Goal: Task Accomplishment & Management: Complete application form

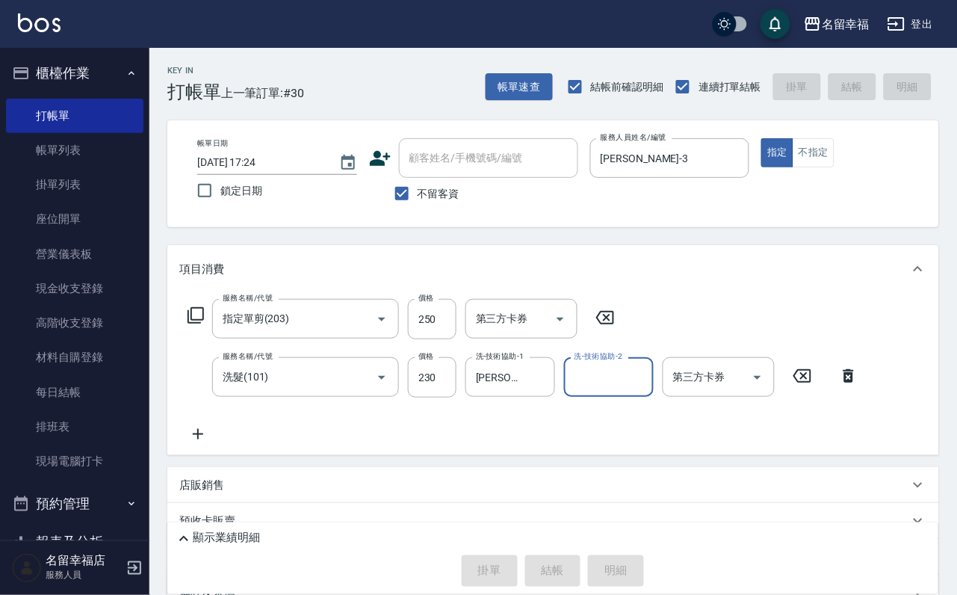
type input "[DATE] 18:22"
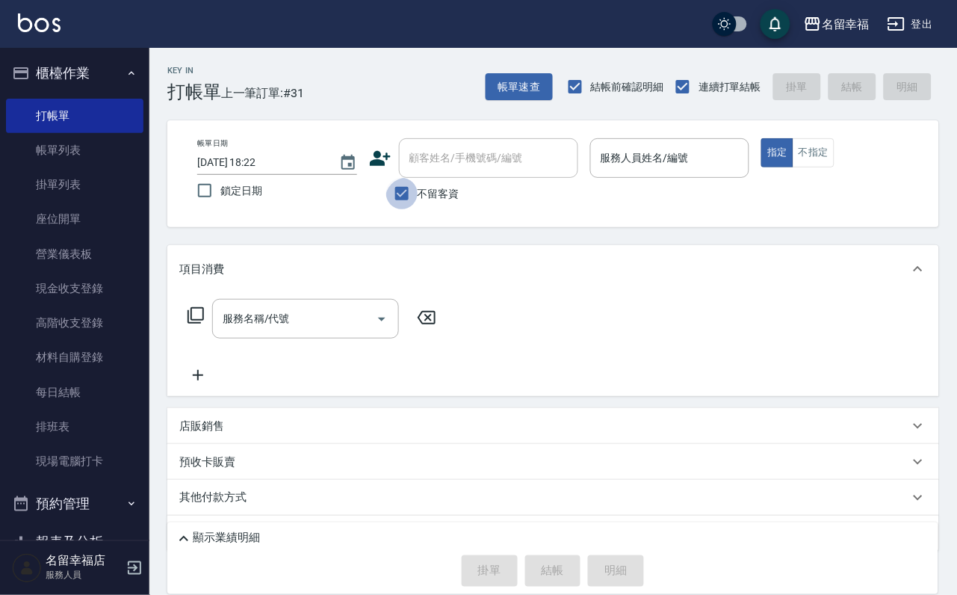
click at [402, 186] on input "不留客資" at bounding box center [401, 193] width 31 height 31
checkbox input "false"
click at [380, 165] on icon at bounding box center [380, 158] width 22 height 22
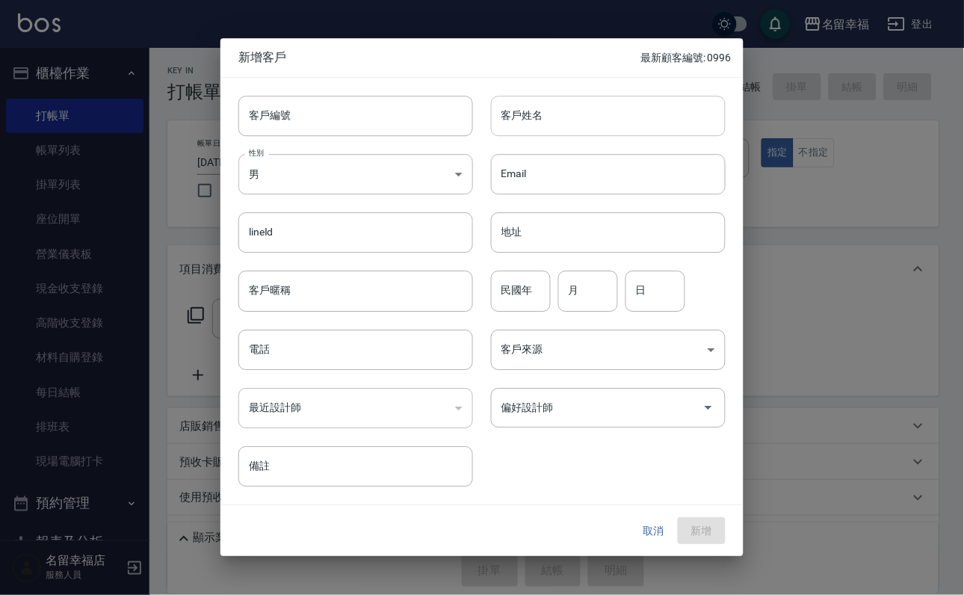
click at [566, 101] on input "客戶姓名" at bounding box center [608, 116] width 235 height 40
type input "林麗珠"
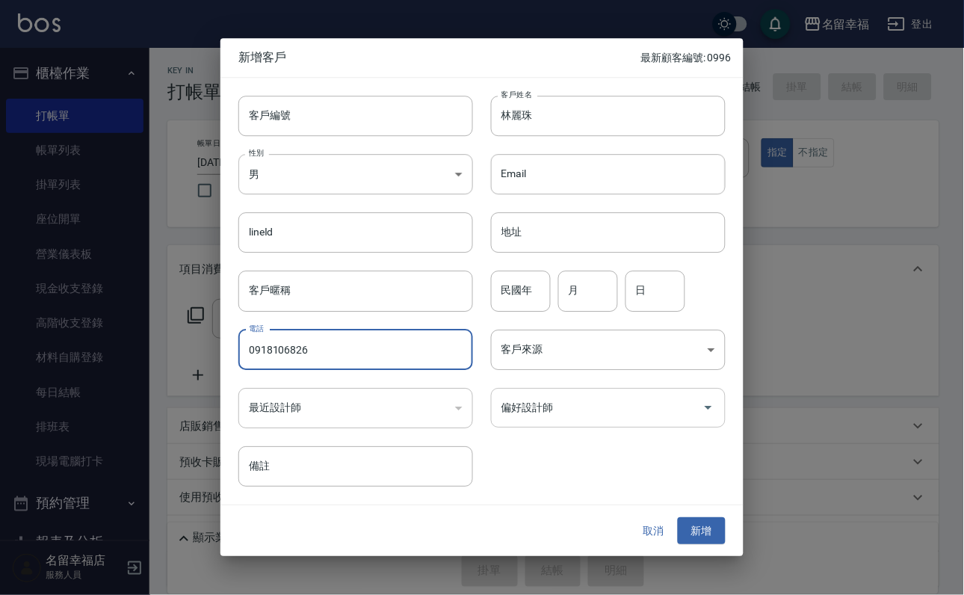
type input "0918106826"
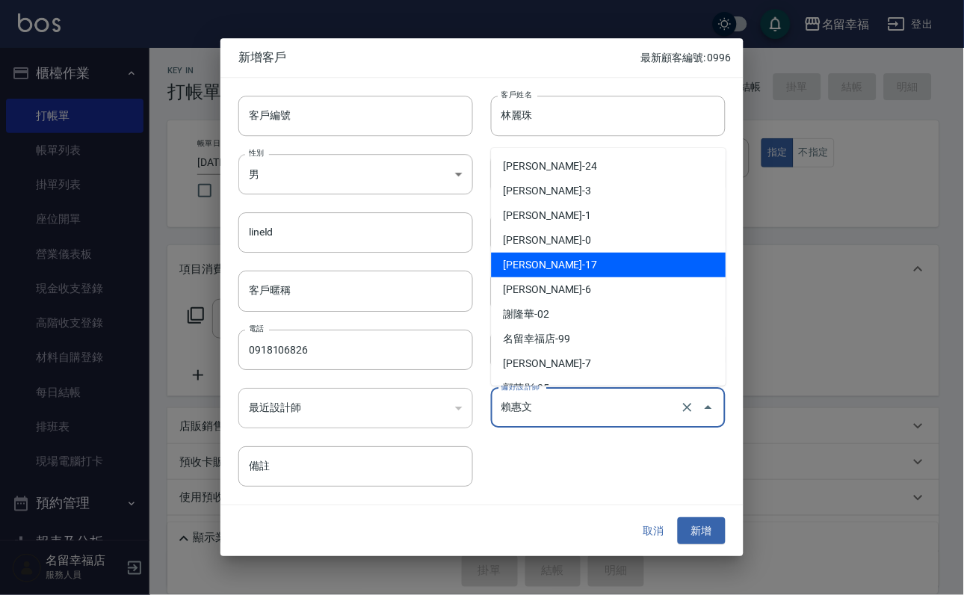
click at [564, 426] on div "客戶編號 客戶編號 客戶姓名 [PERSON_NAME] 客戶姓名 性別 男 [DEMOGRAPHIC_DATA] 性別 Email Email lineId…" at bounding box center [472, 282] width 505 height 409
drag, startPoint x: 565, startPoint y: 410, endPoint x: 201, endPoint y: 511, distance: 377.6
click at [201, 511] on div "新增客戶 最新顧客編號: 0996 客戶編號 客戶編號 客戶姓名 [PERSON_NAME] 客戶姓名 性別 男 [DEMOGRAPHIC_DATA] 性別 …" at bounding box center [482, 297] width 964 height 595
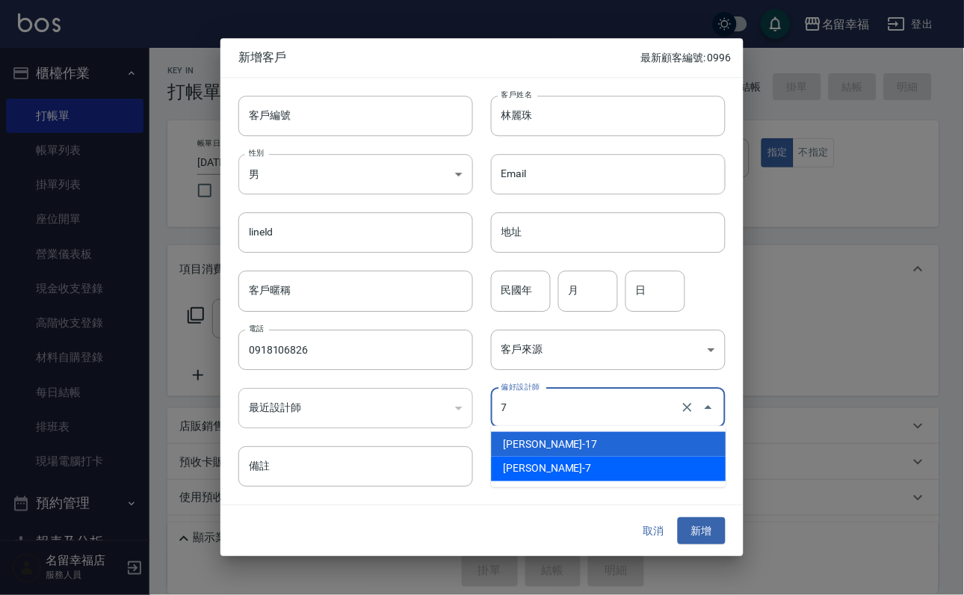
type input "張家瑜"
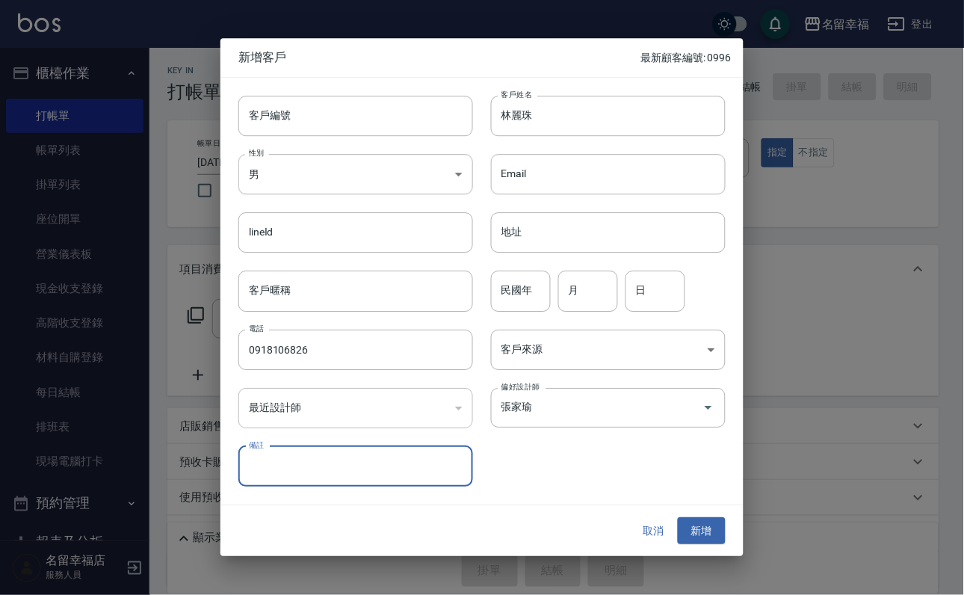
click at [678, 517] on button "新增" at bounding box center [702, 531] width 48 height 28
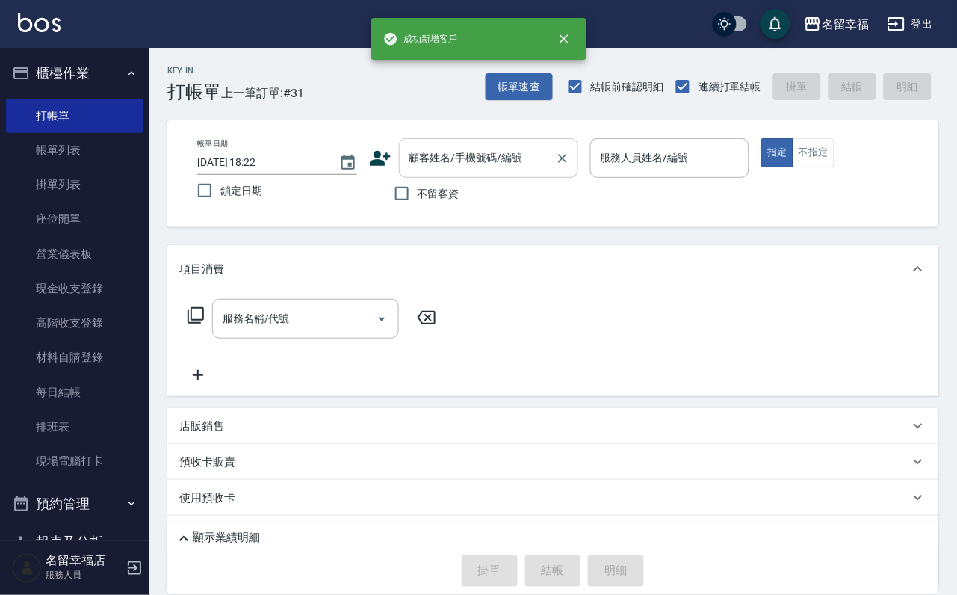
click at [570, 174] on div "顧客姓名/手機號碼/編號" at bounding box center [488, 158] width 179 height 40
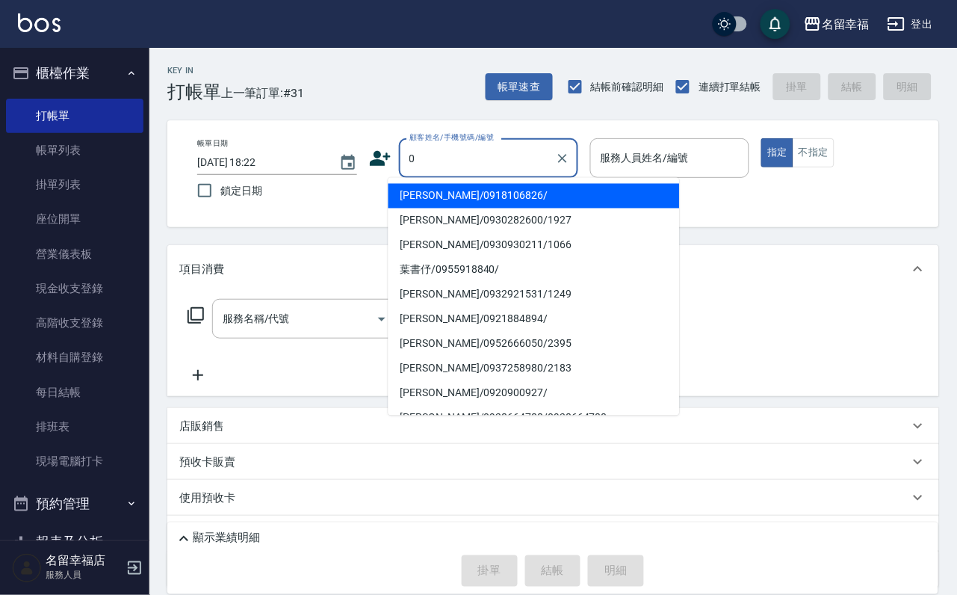
click at [560, 187] on li "[PERSON_NAME]/0918106826/" at bounding box center [533, 196] width 291 height 25
type input "[PERSON_NAME]/0918106826/"
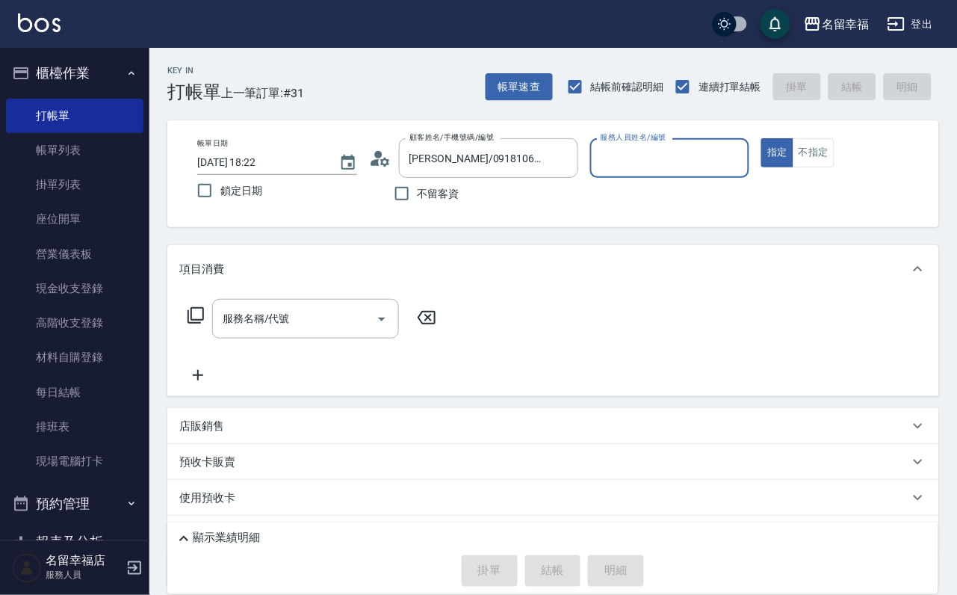
type input "[PERSON_NAME]-7"
click at [761, 138] on button "指定" at bounding box center [777, 152] width 32 height 29
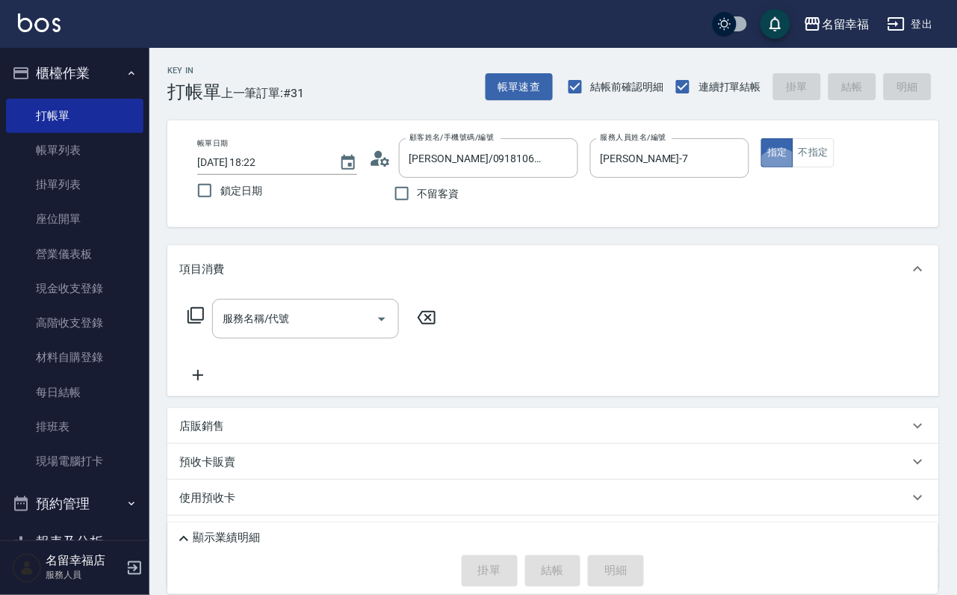
type button "true"
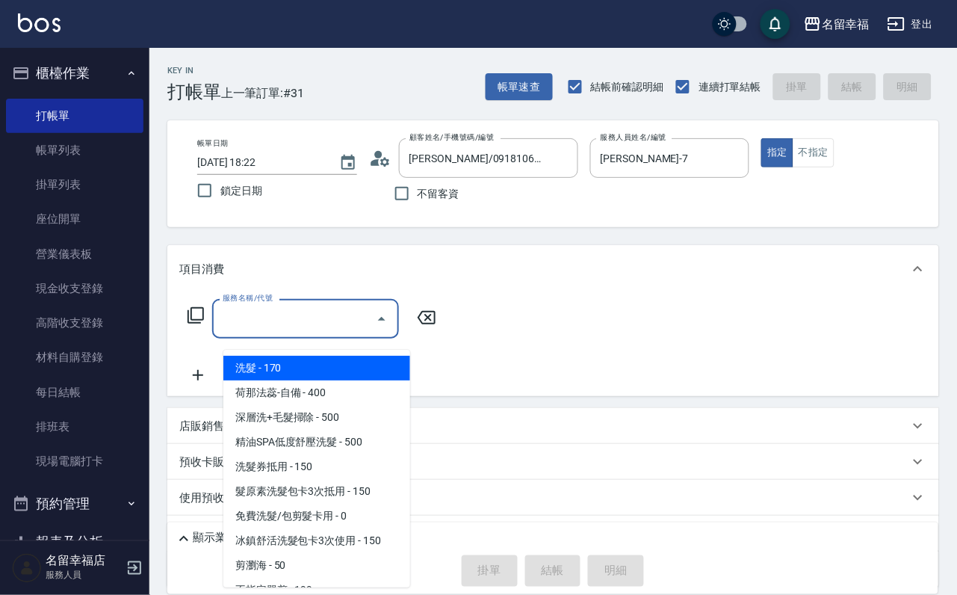
click at [300, 327] on input "服務名稱/代號" at bounding box center [294, 319] width 151 height 26
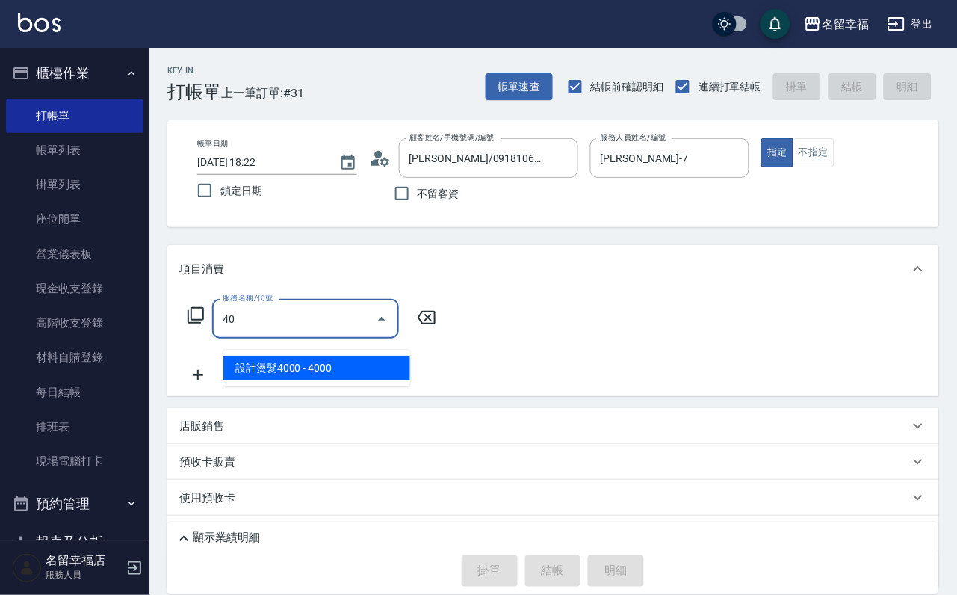
type input "設計燙髮4000(310)"
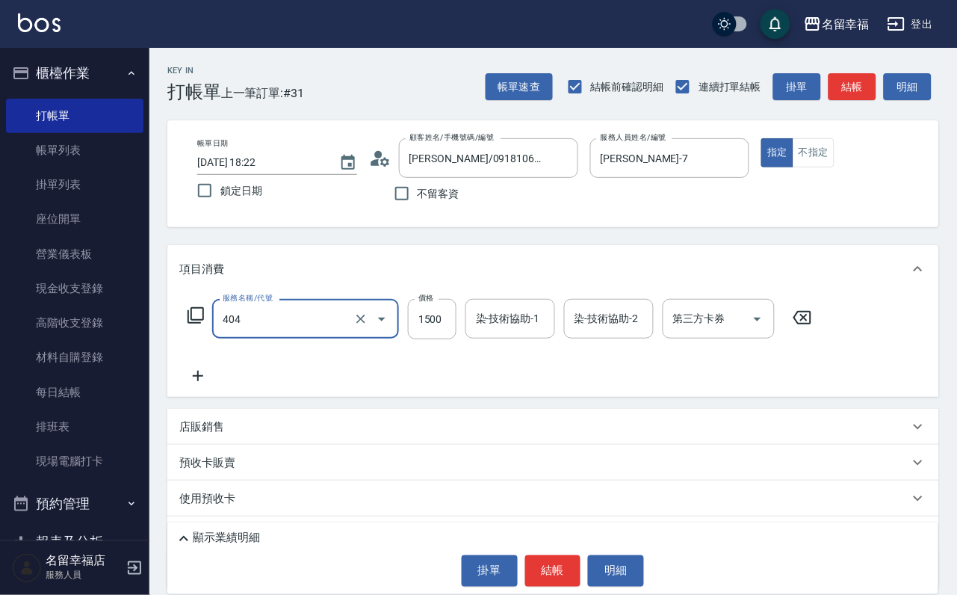
type input "設計染髮(404)"
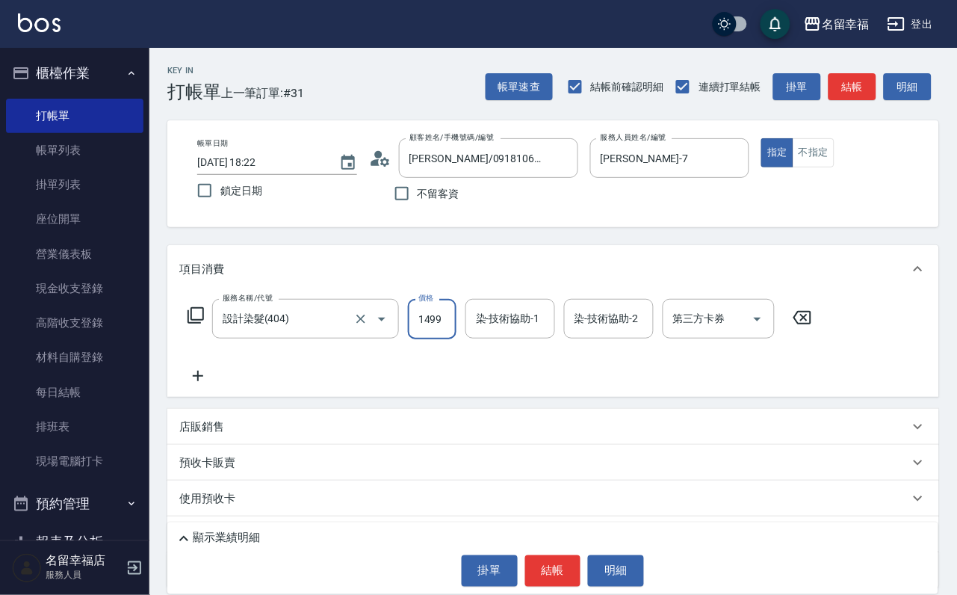
scroll to position [0, 1]
type input "1499"
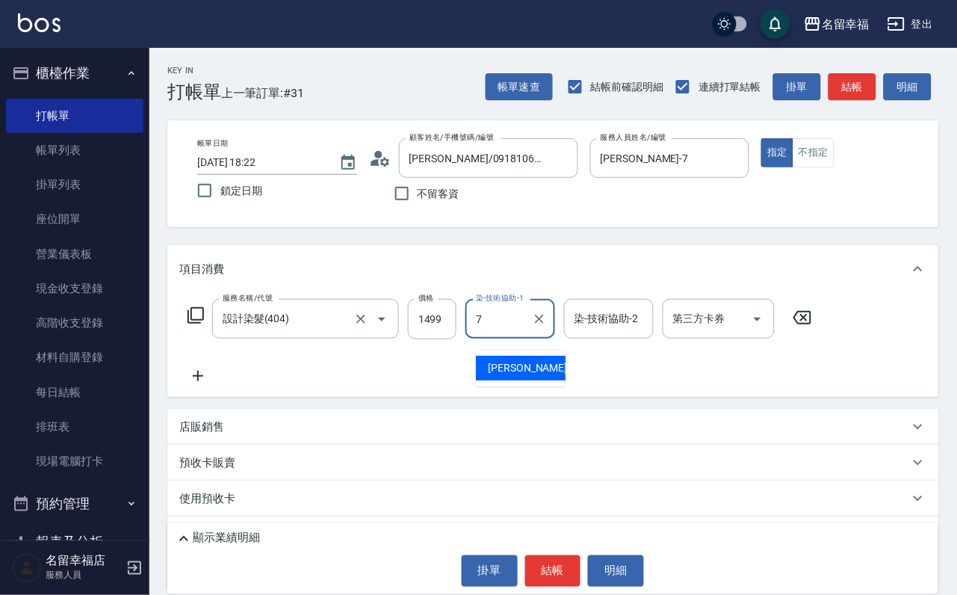
type input "[PERSON_NAME]-7"
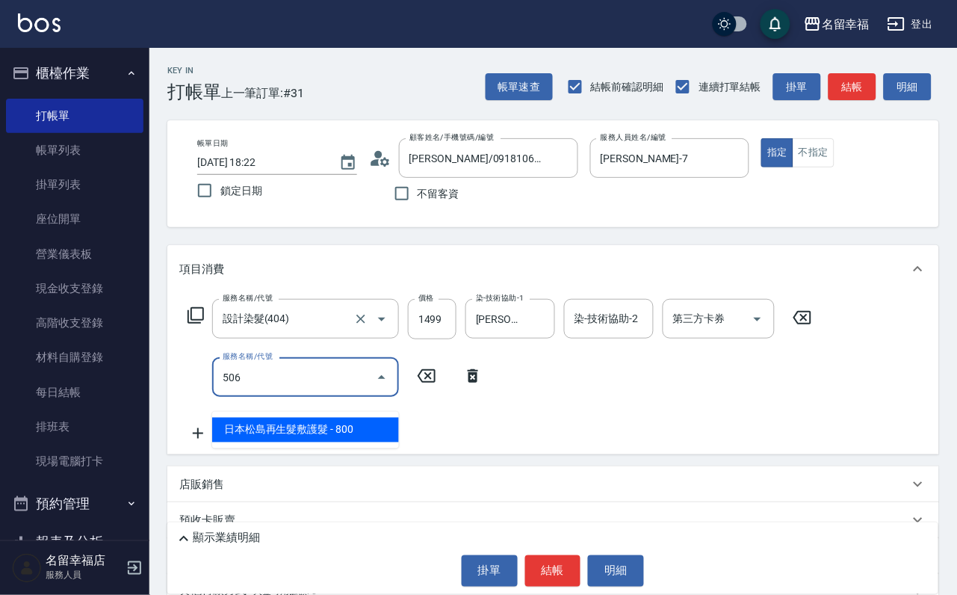
type input "日本松島再生髮敷護髮(506)"
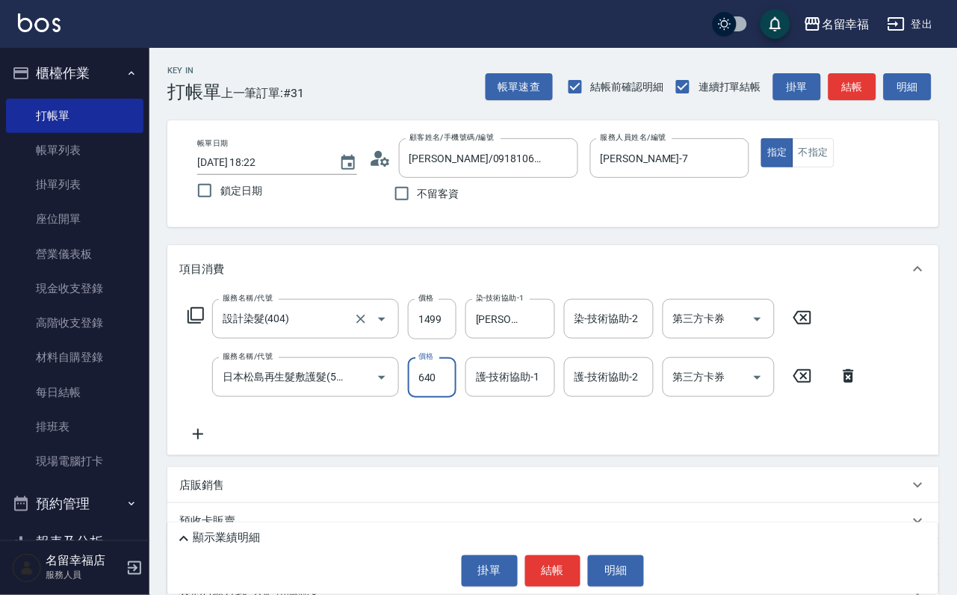
type input "640"
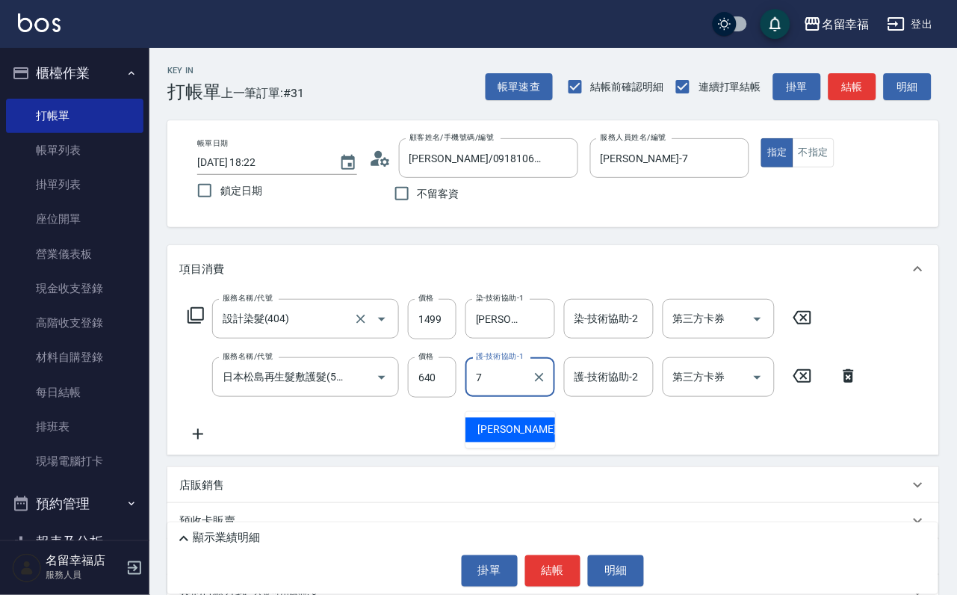
type input "[PERSON_NAME]-7"
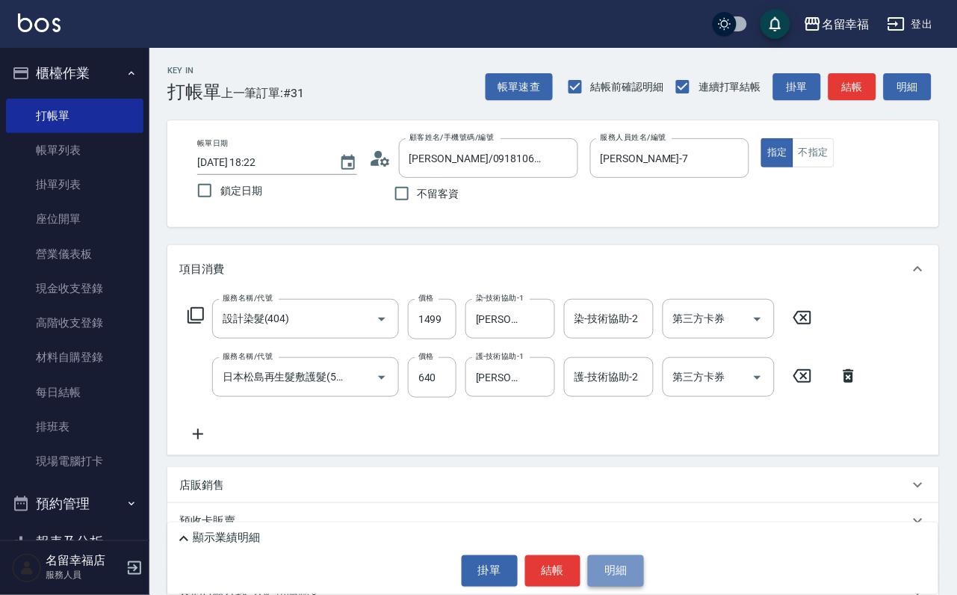
click at [610, 578] on button "明細" at bounding box center [616, 570] width 56 height 31
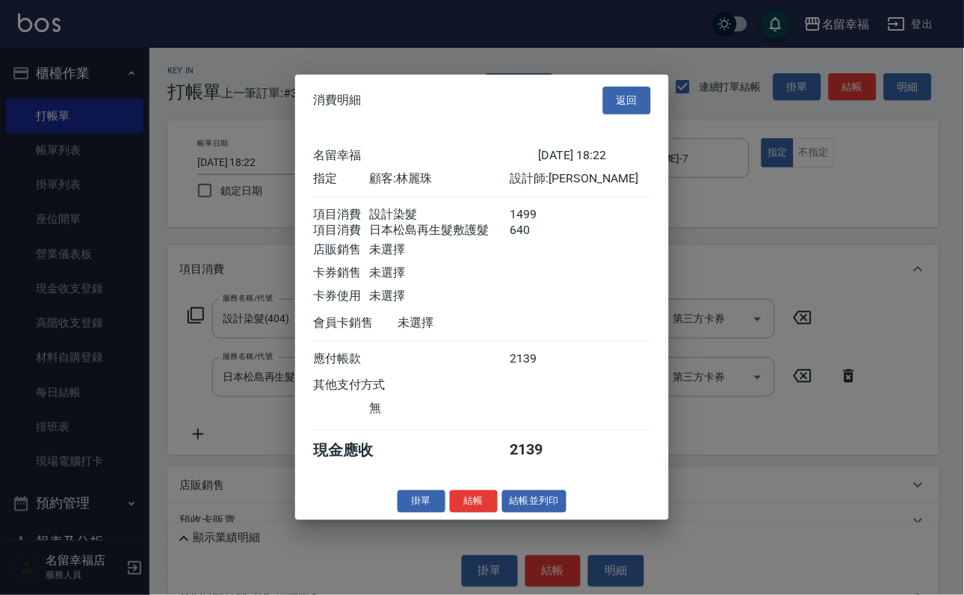
scroll to position [241, 0]
click at [469, 513] on button "結帳" at bounding box center [474, 500] width 48 height 23
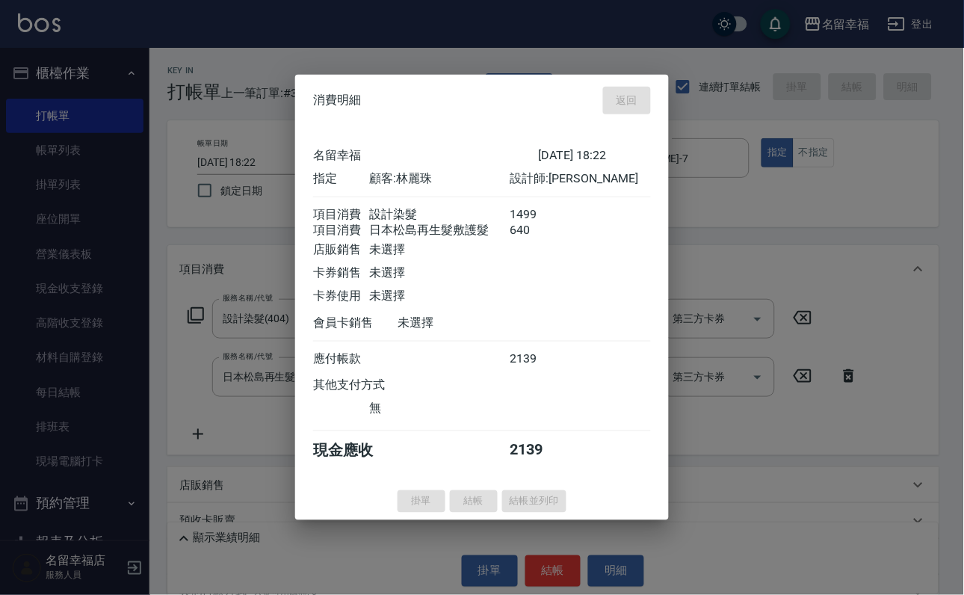
type input "[DATE] 18:36"
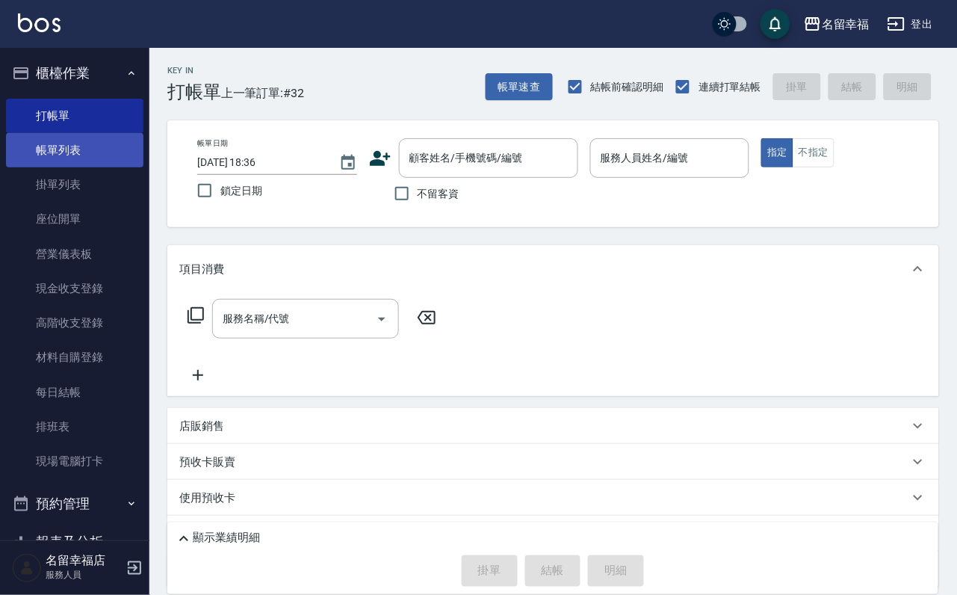
click at [35, 143] on link "帳單列表" at bounding box center [74, 150] width 137 height 34
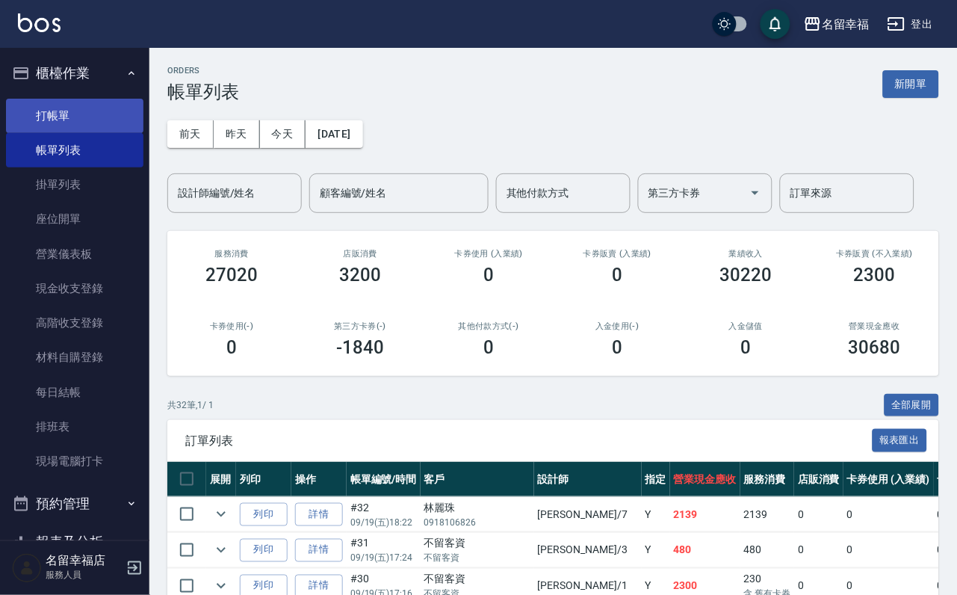
click at [122, 123] on link "打帳單" at bounding box center [74, 116] width 137 height 34
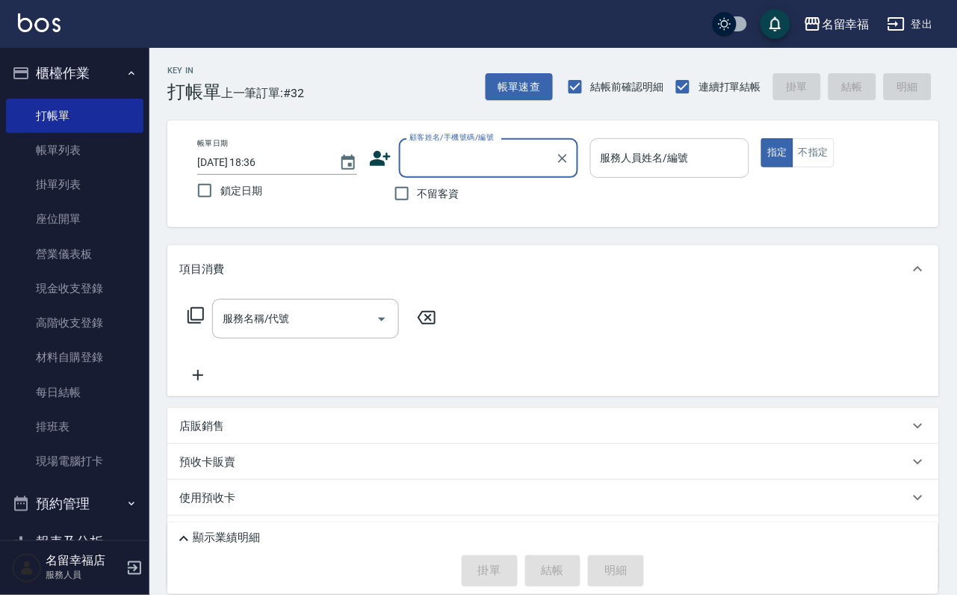
click at [743, 164] on input "服務人員姓名/編號" at bounding box center [670, 158] width 146 height 26
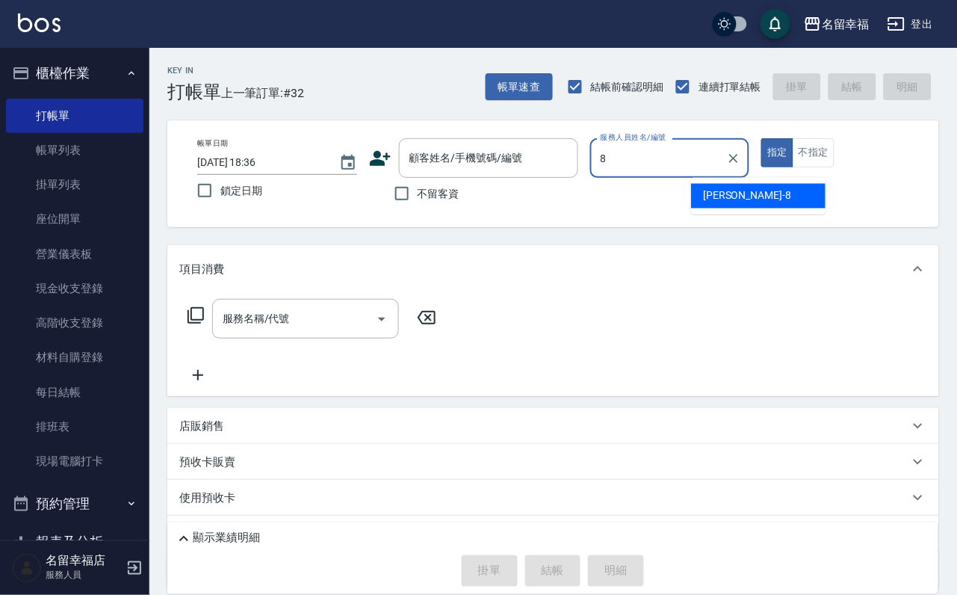
type input "[PERSON_NAME]-8"
type button "true"
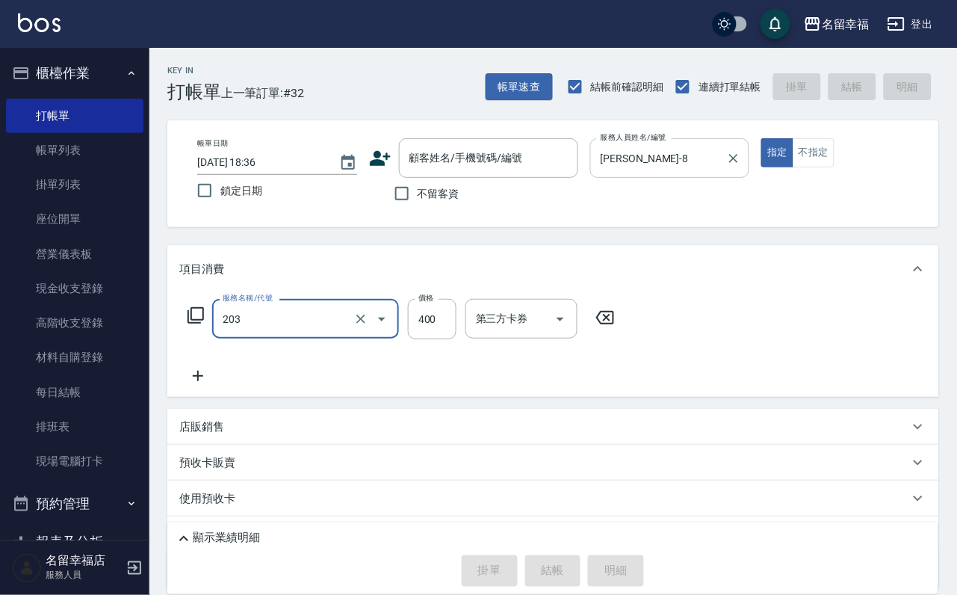
type input "指定單剪(203)"
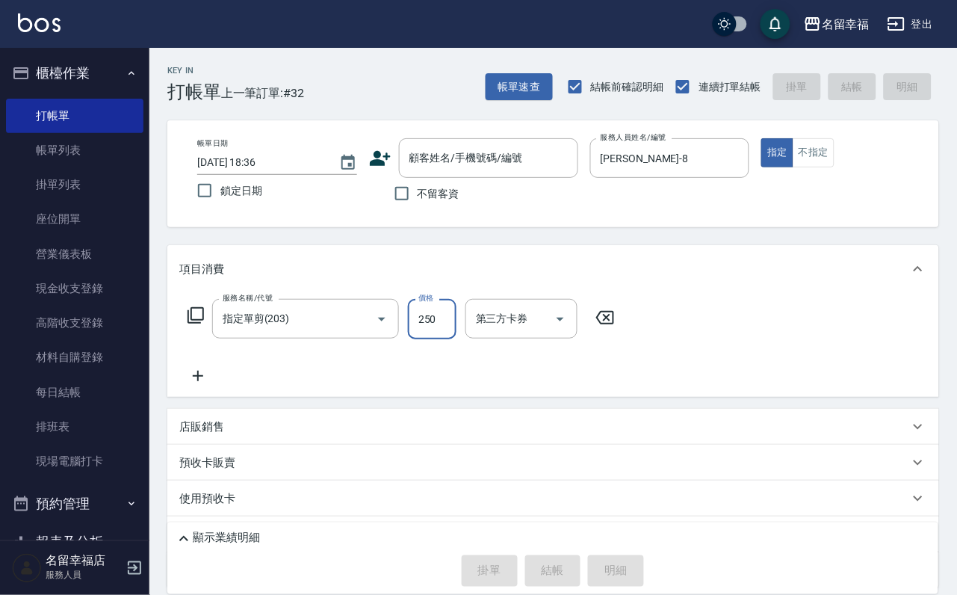
type input "250"
click at [425, 202] on span "不留客資" at bounding box center [439, 194] width 42 height 16
click at [418, 202] on input "不留客資" at bounding box center [401, 193] width 31 height 31
checkbox input "true"
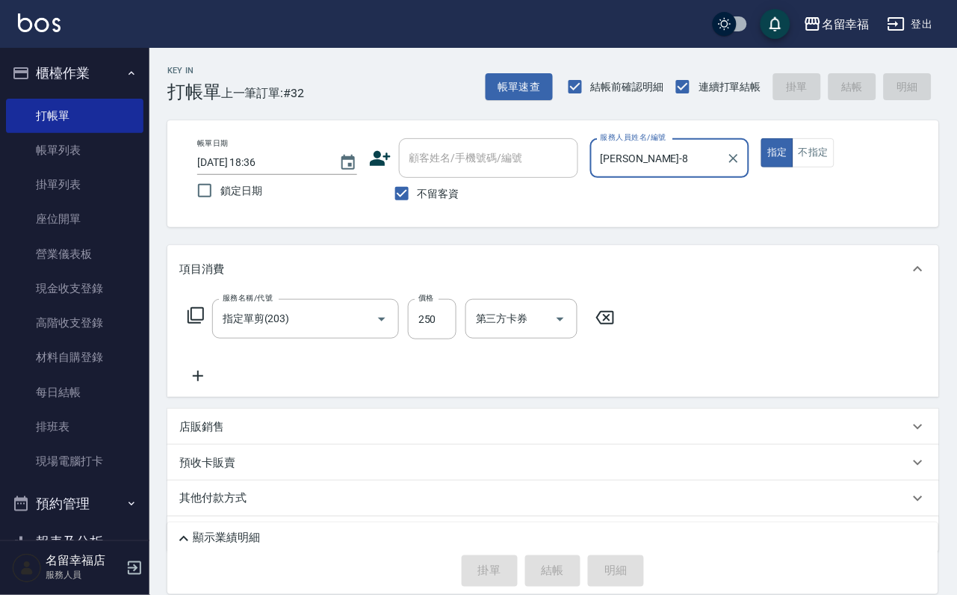
type input "[DATE] 18:39"
click at [743, 152] on input "服務人員姓名/編號" at bounding box center [670, 158] width 146 height 26
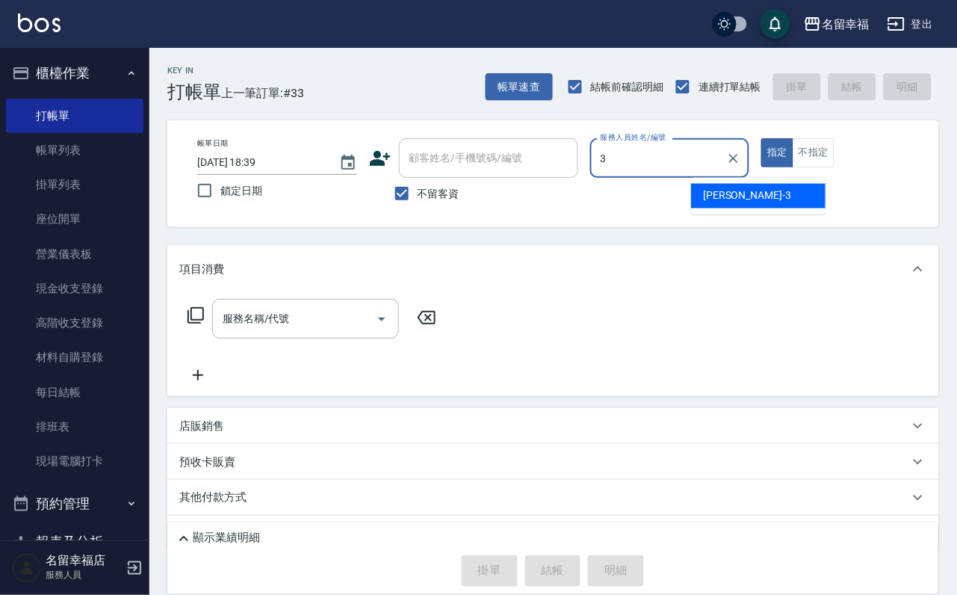
type input "[PERSON_NAME]-3"
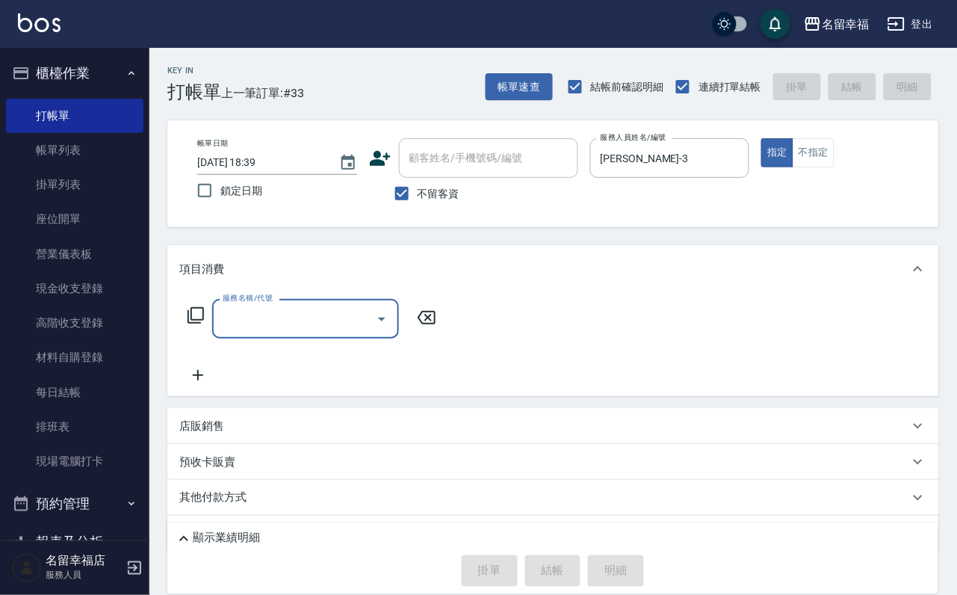
click at [218, 329] on div "服務名稱/代號 服務名稱/代號" at bounding box center [312, 319] width 266 height 40
click at [204, 323] on icon at bounding box center [196, 315] width 16 height 16
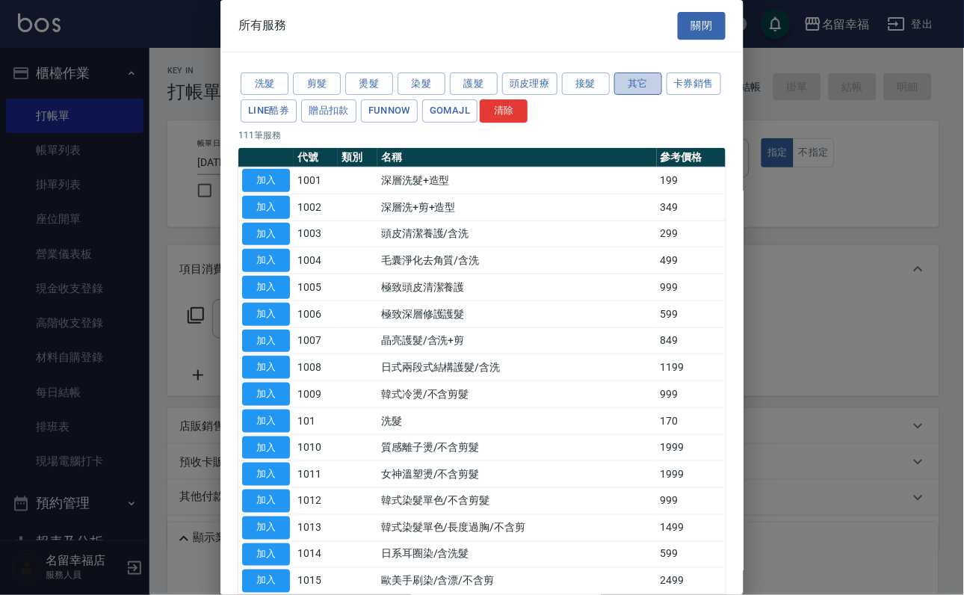
click at [662, 89] on button "其它" at bounding box center [638, 83] width 48 height 23
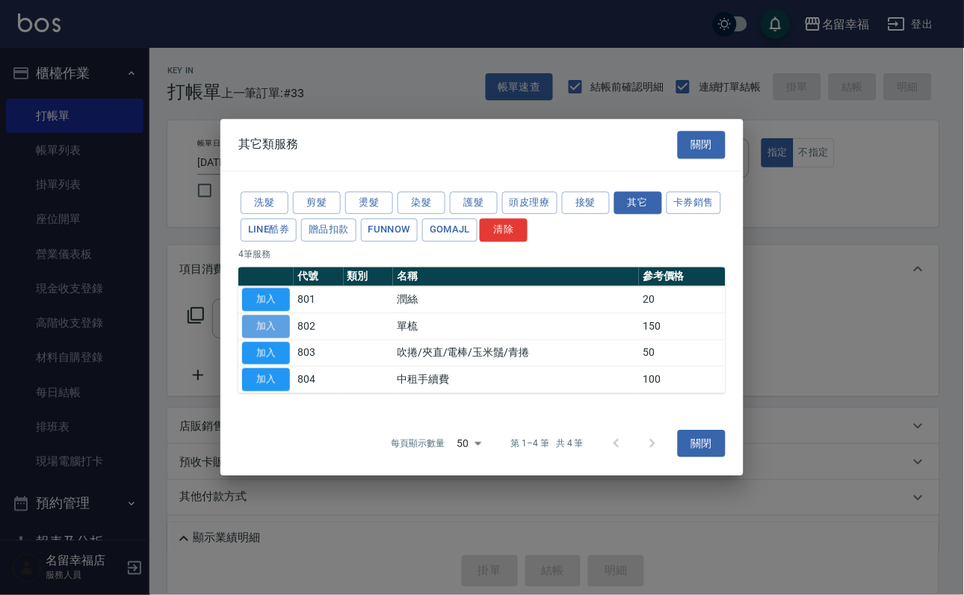
click at [257, 335] on button "加入" at bounding box center [266, 326] width 48 height 23
type input "單梳(802)"
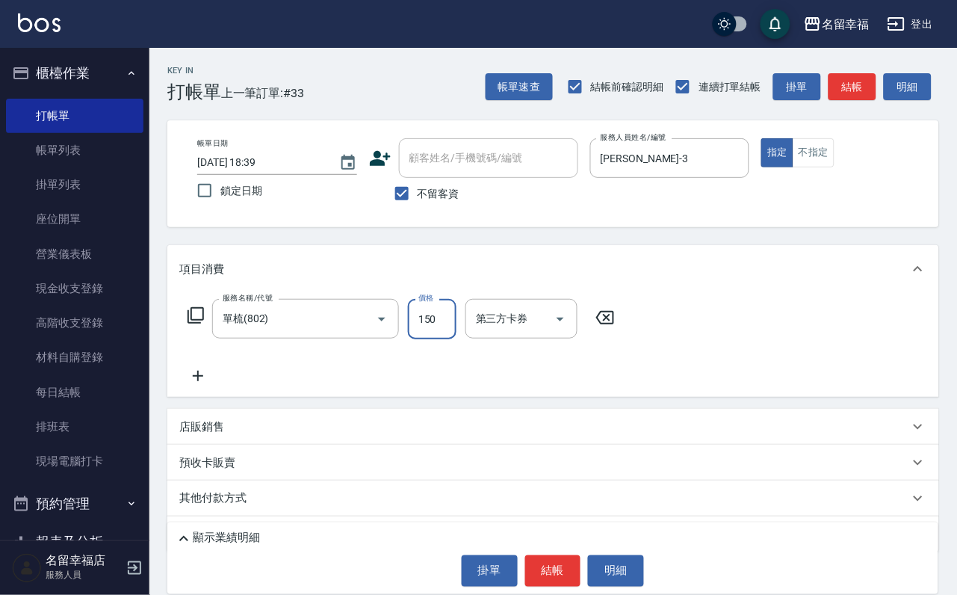
click at [451, 336] on input "150" at bounding box center [432, 319] width 49 height 40
type input "200"
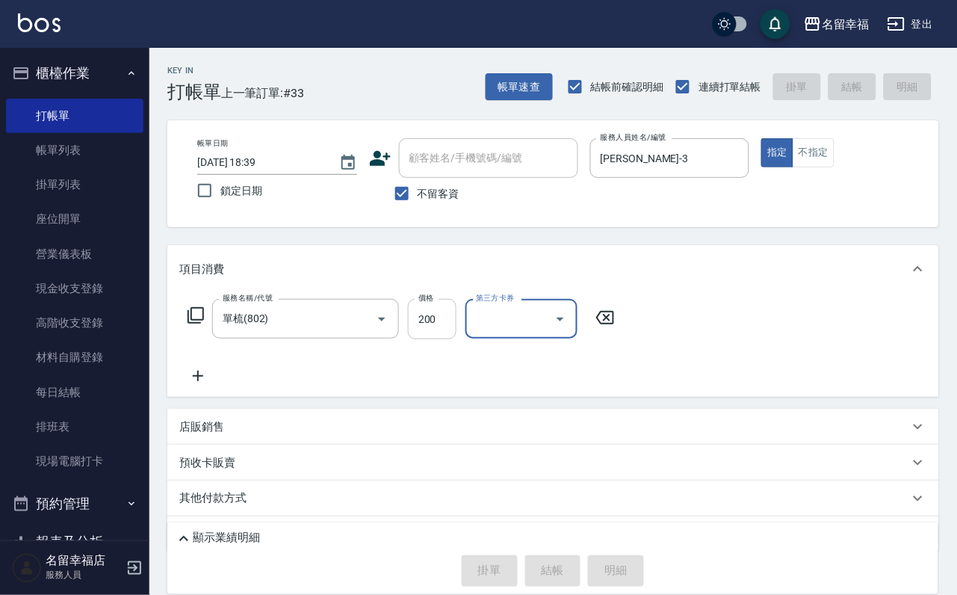
type input "[DATE] 18:51"
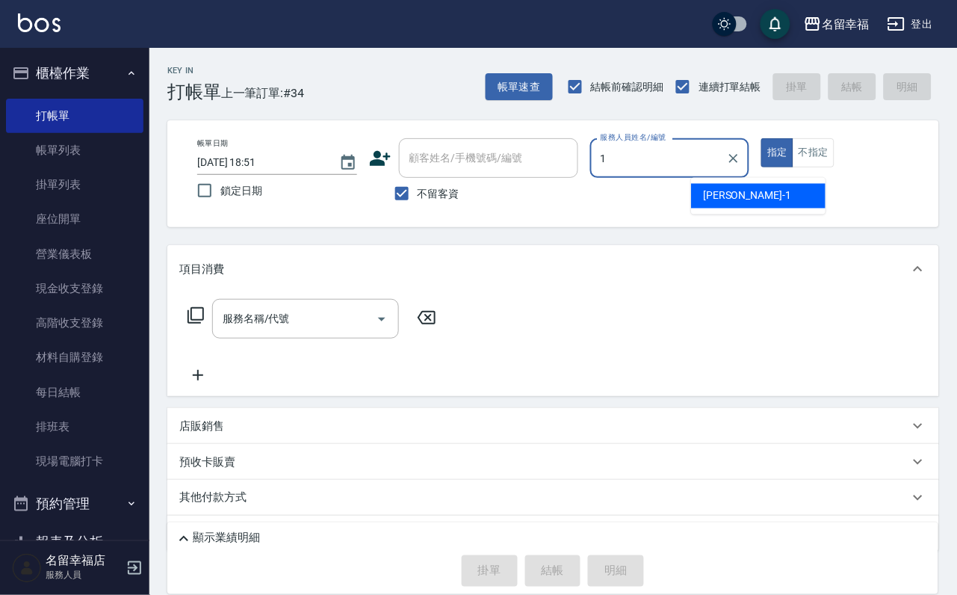
type input "[PERSON_NAME]-1"
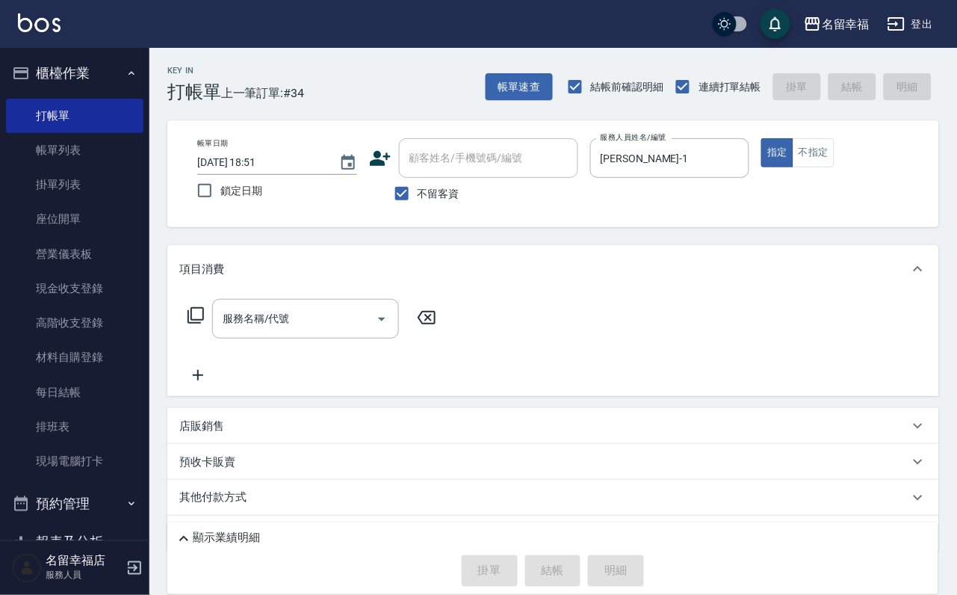
click at [204, 323] on icon at bounding box center [196, 315] width 16 height 16
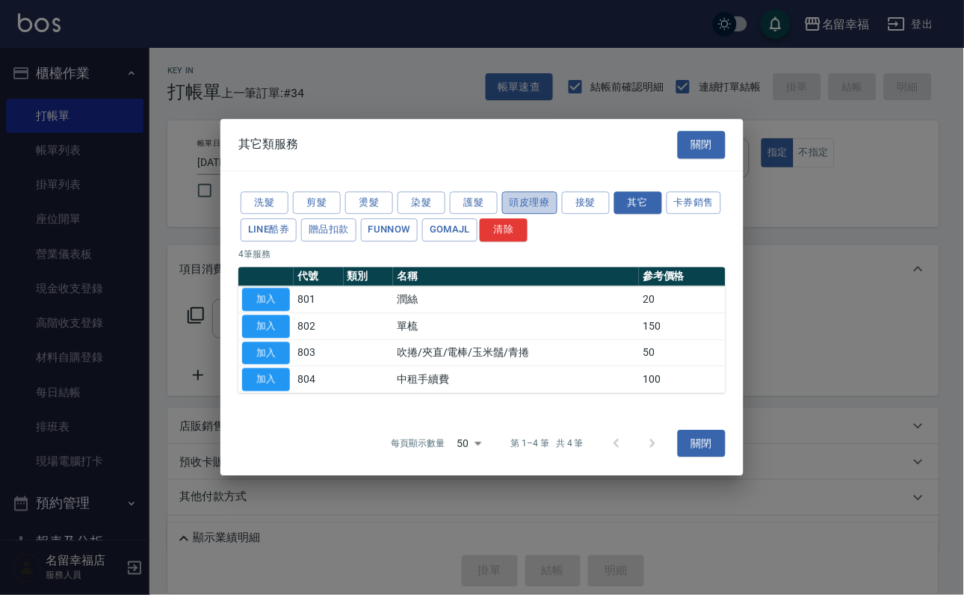
click at [551, 191] on button "頭皮理療" at bounding box center [529, 202] width 55 height 23
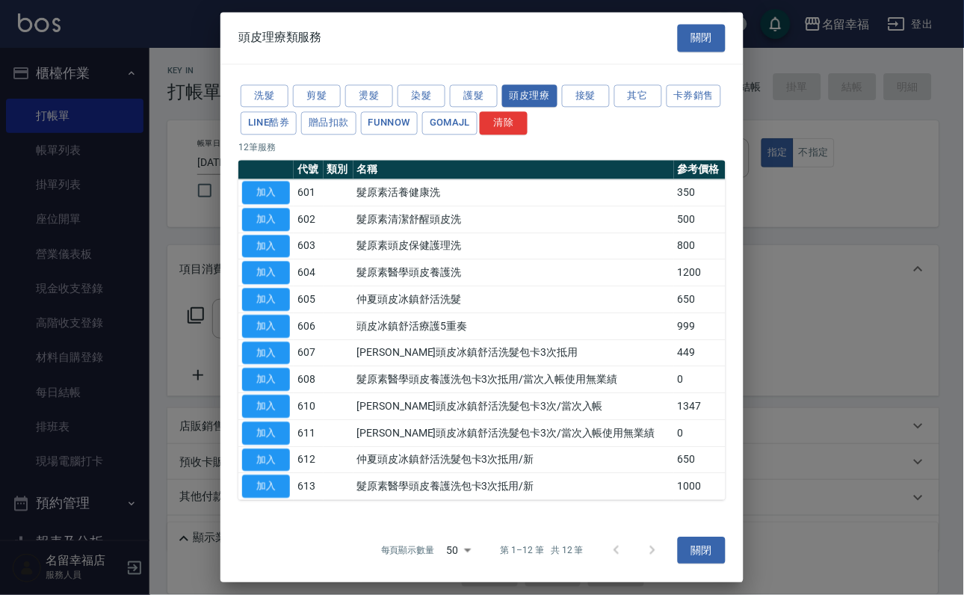
scroll to position [137, 0]
click at [287, 288] on button "加入" at bounding box center [266, 299] width 48 height 23
type input "[PERSON_NAME]頭皮冰鎮舒活洗髮(605)"
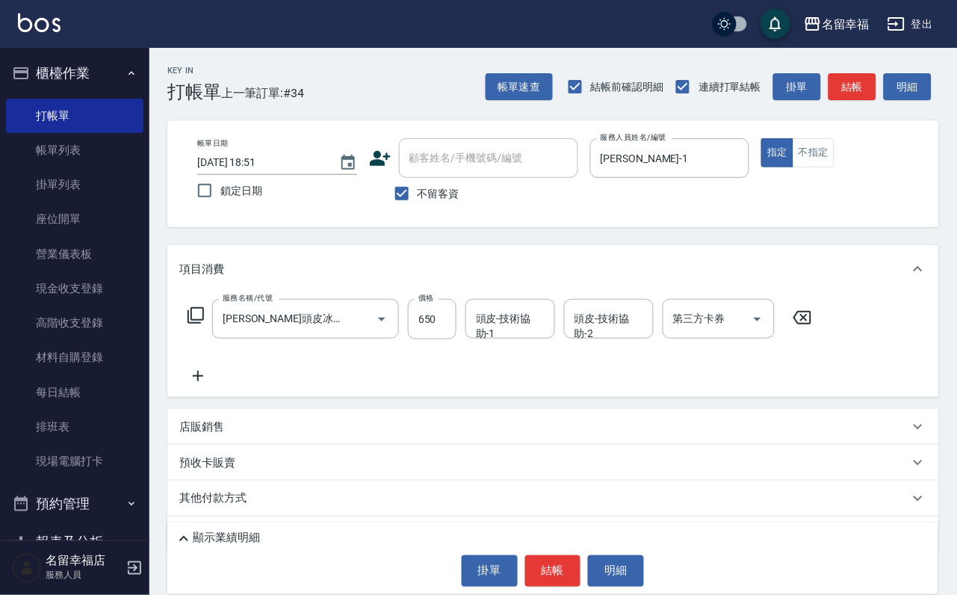
drag, startPoint x: 539, startPoint y: 323, endPoint x: 519, endPoint y: 321, distance: 19.6
click at [533, 323] on div "頭皮-技術協助-1 頭皮-技術協助-1" at bounding box center [510, 319] width 90 height 40
type input "[PERSON_NAME]-14"
click at [557, 555] on button "結帳" at bounding box center [553, 570] width 56 height 31
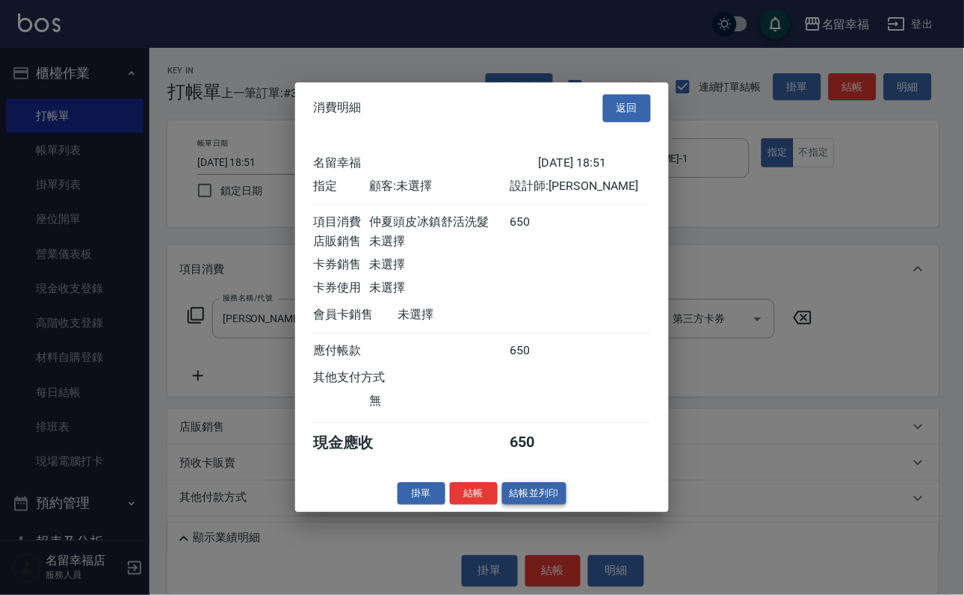
scroll to position [185, 0]
click at [453, 505] on button "結帳" at bounding box center [474, 493] width 48 height 23
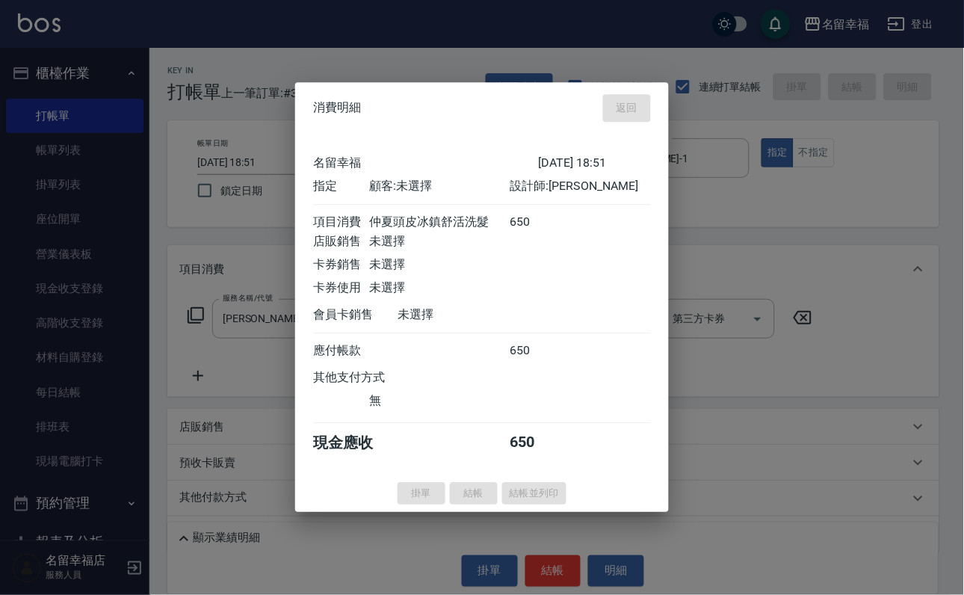
type input "[DATE] 18:59"
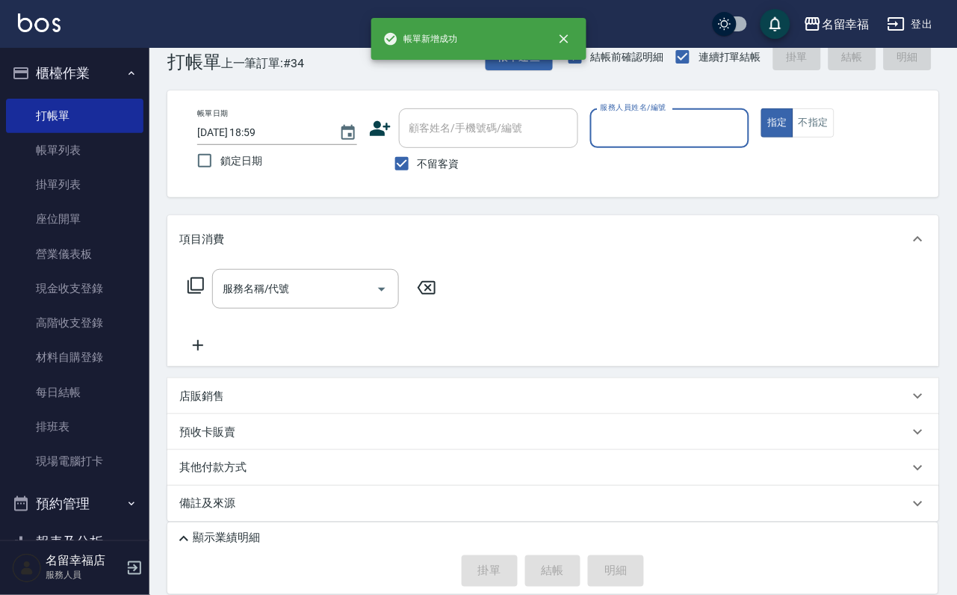
scroll to position [89, 0]
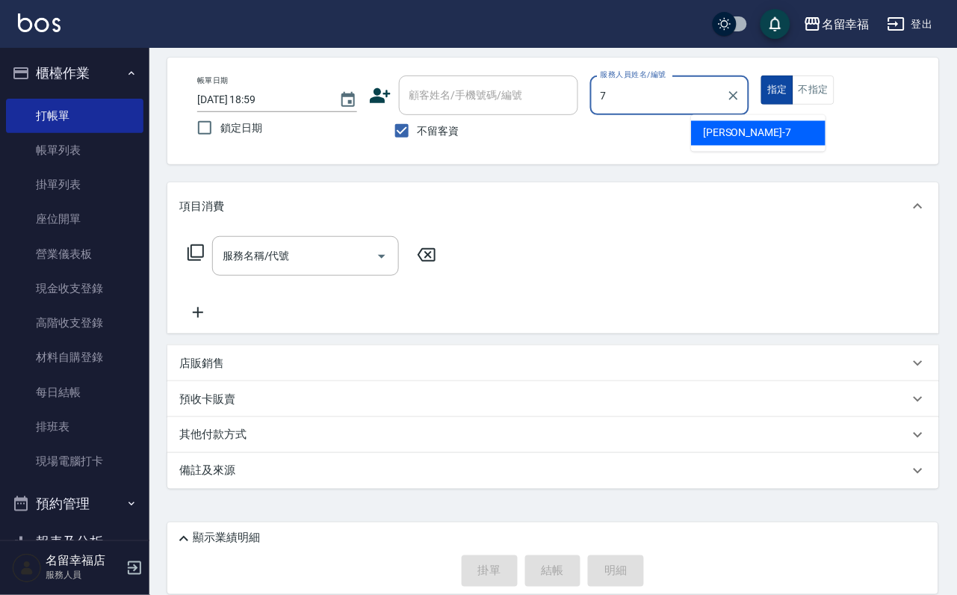
type input "[PERSON_NAME]-7"
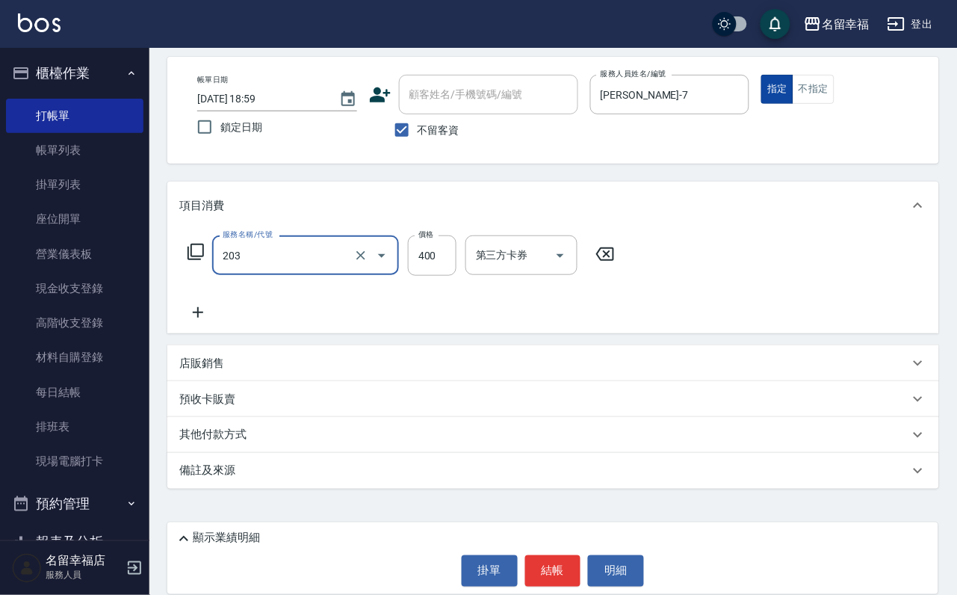
type input "指定單剪(203)"
type input "300"
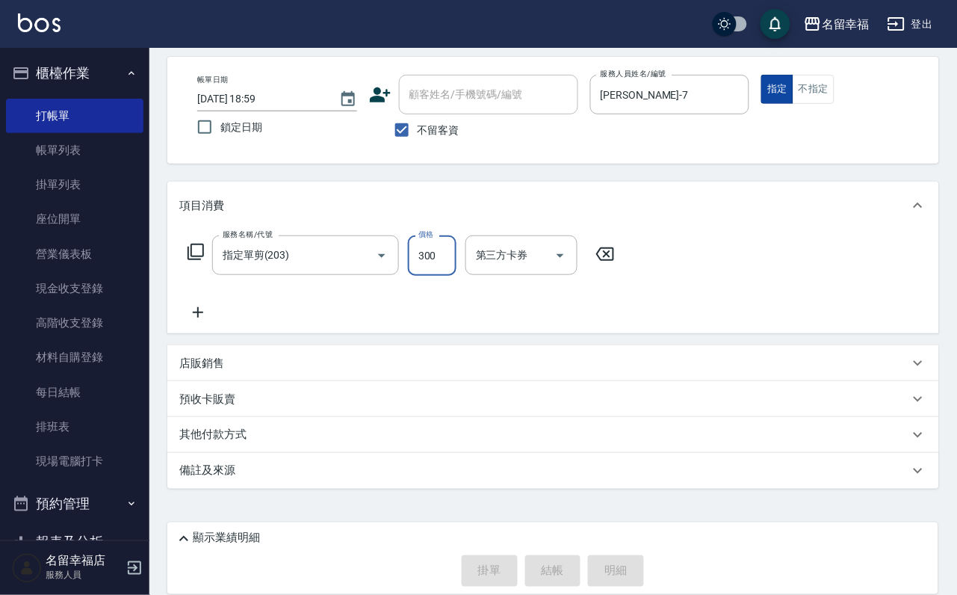
type input "[DATE] 19:08"
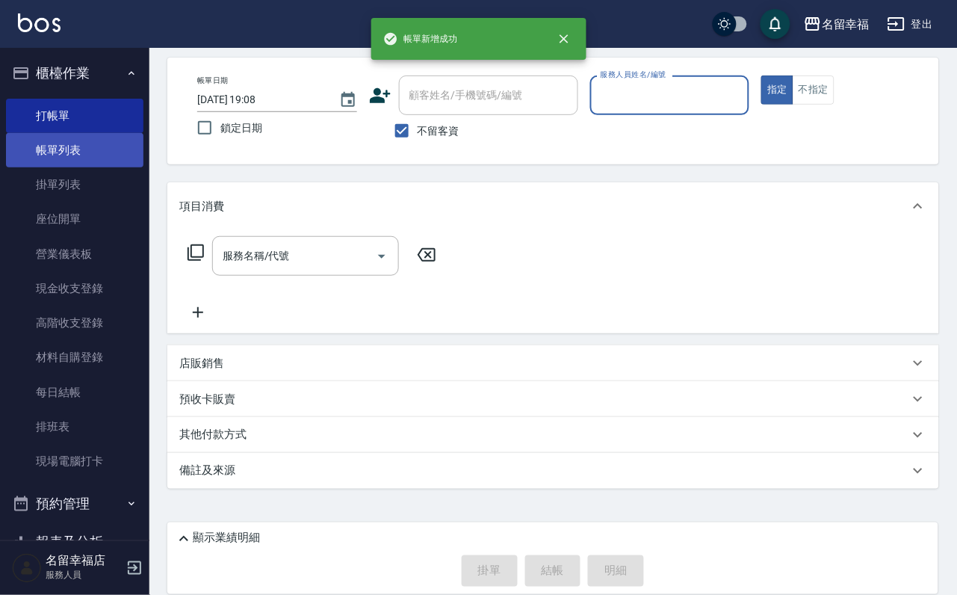
click at [94, 140] on link "帳單列表" at bounding box center [74, 150] width 137 height 34
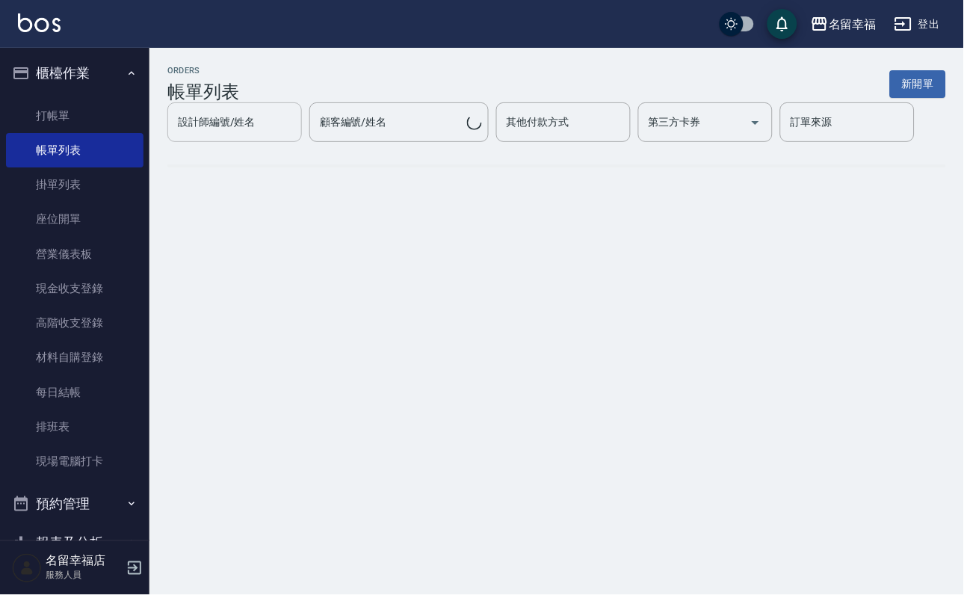
click at [267, 137] on div "設計師編號/姓名" at bounding box center [234, 122] width 134 height 40
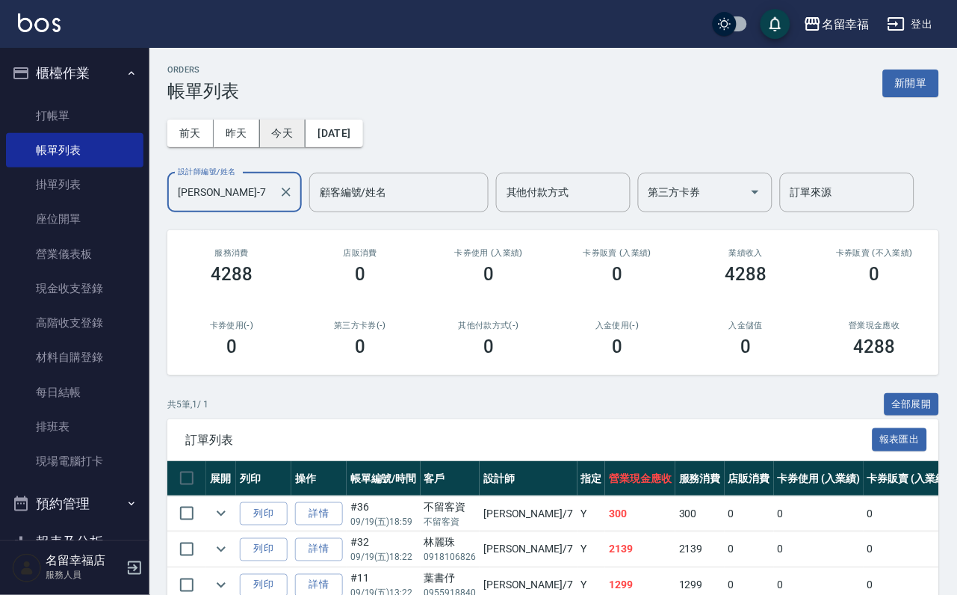
scroll to position [224, 0]
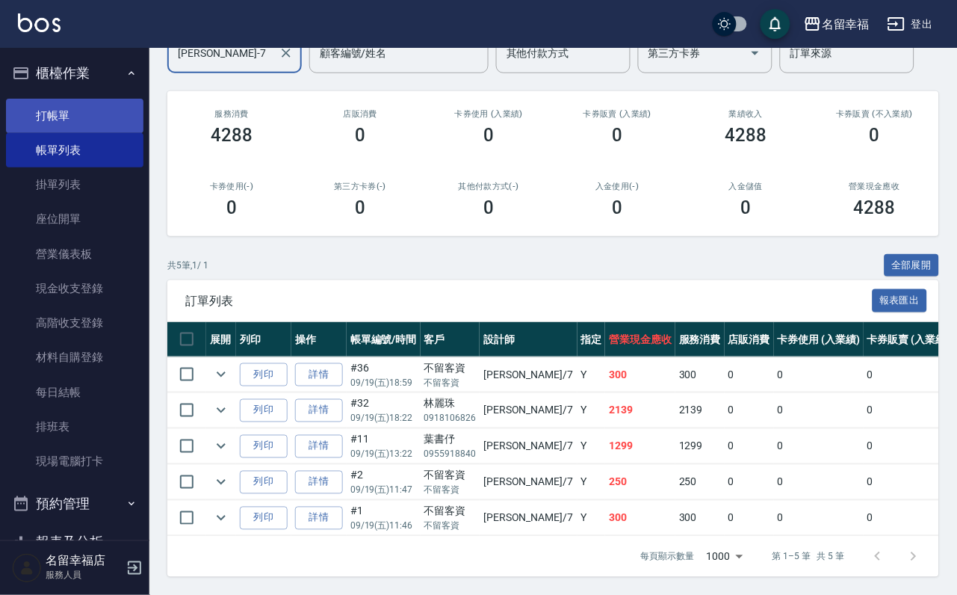
type input "[PERSON_NAME]-7"
click at [42, 117] on link "打帳單" at bounding box center [74, 116] width 137 height 34
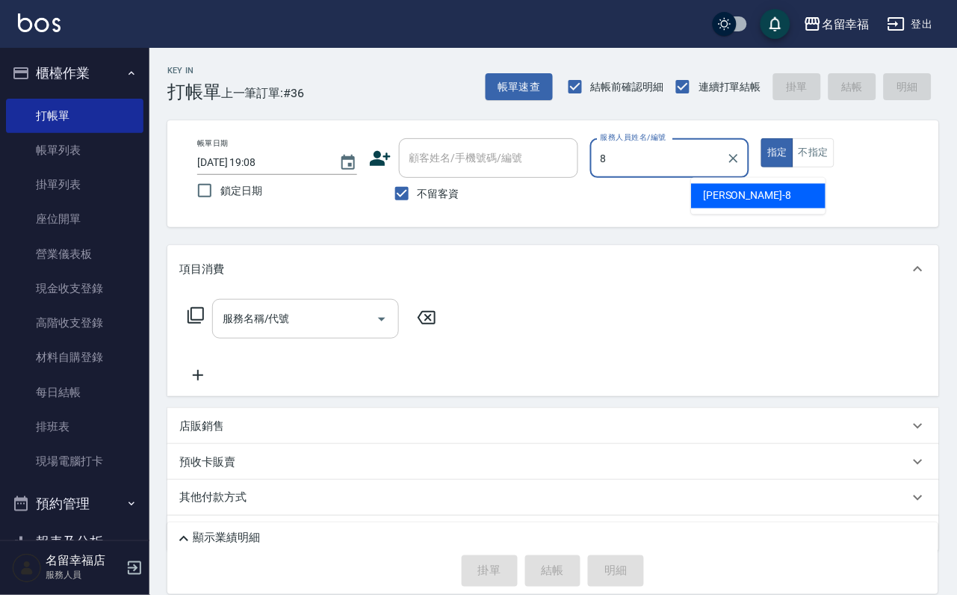
type input "[PERSON_NAME]-8"
type button "true"
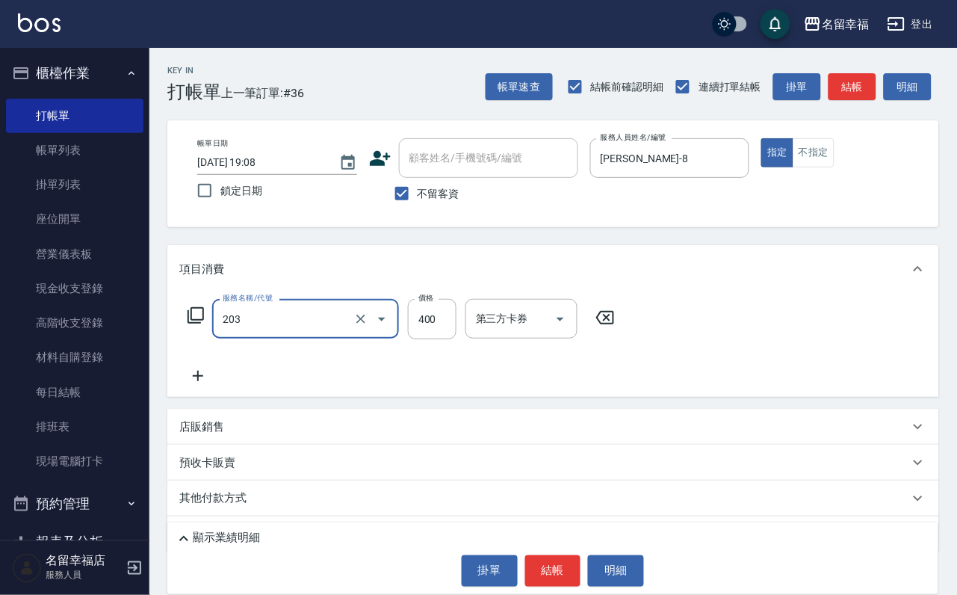
type input "指定單剪(203)"
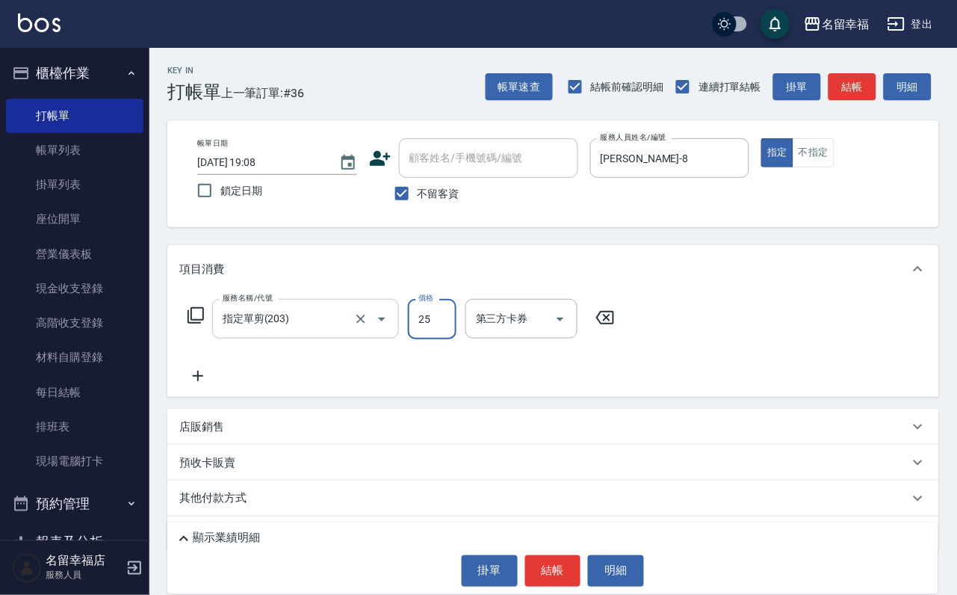
type input "250"
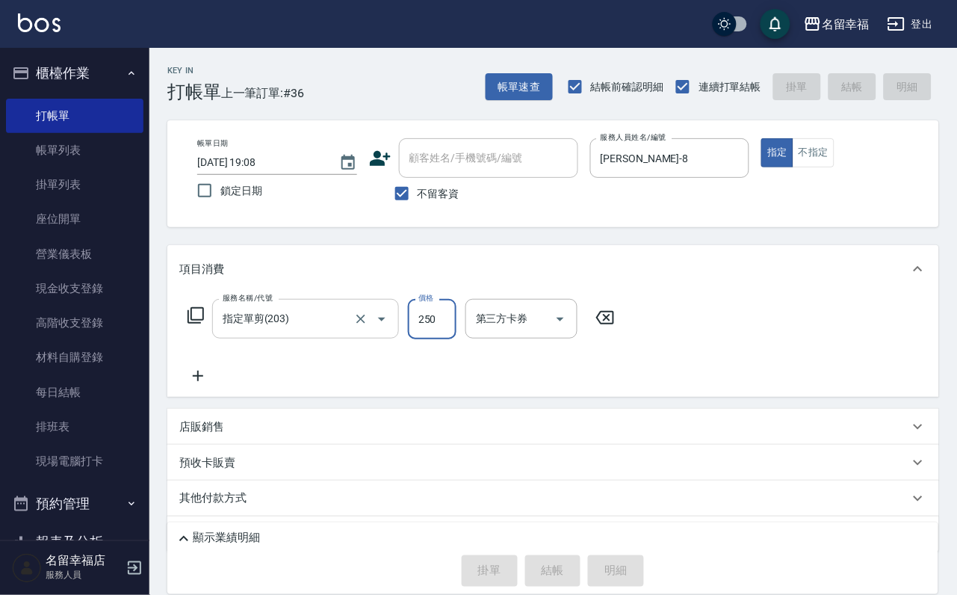
type input "[DATE] 19:11"
